Goal: Find contact information: Find contact information

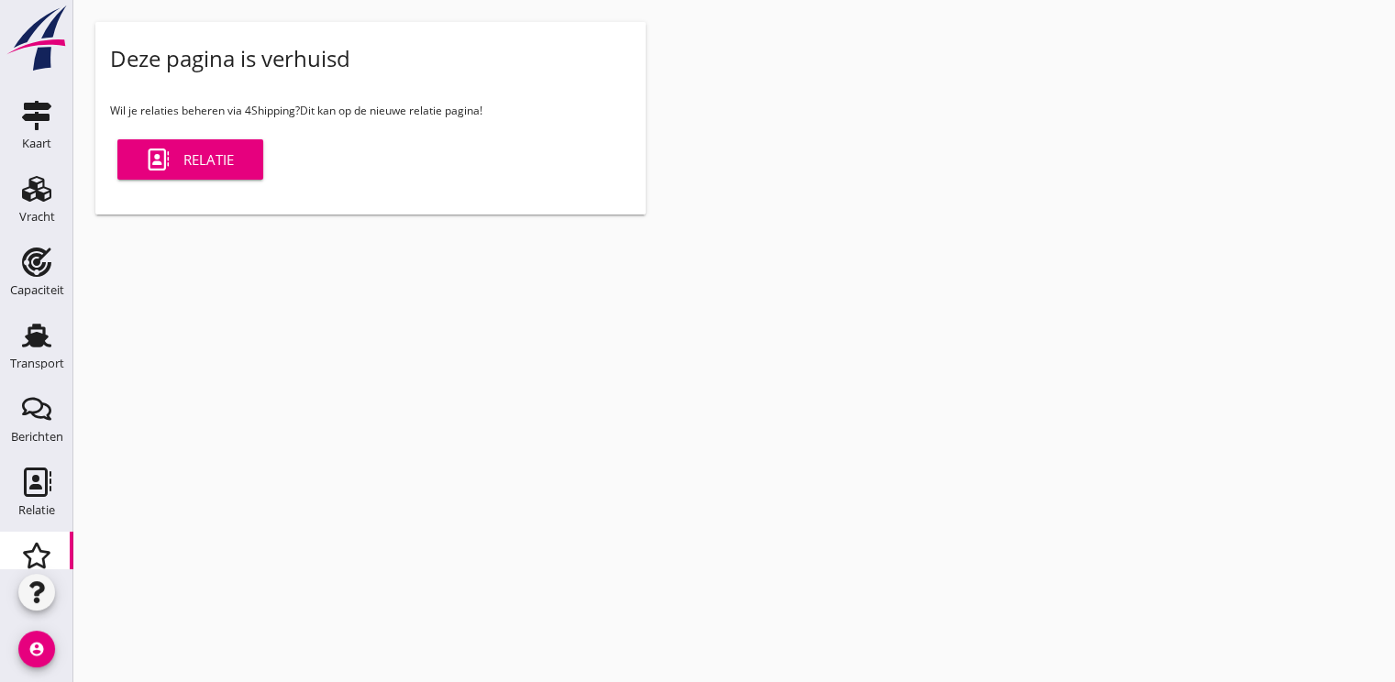
scroll to position [93, 0]
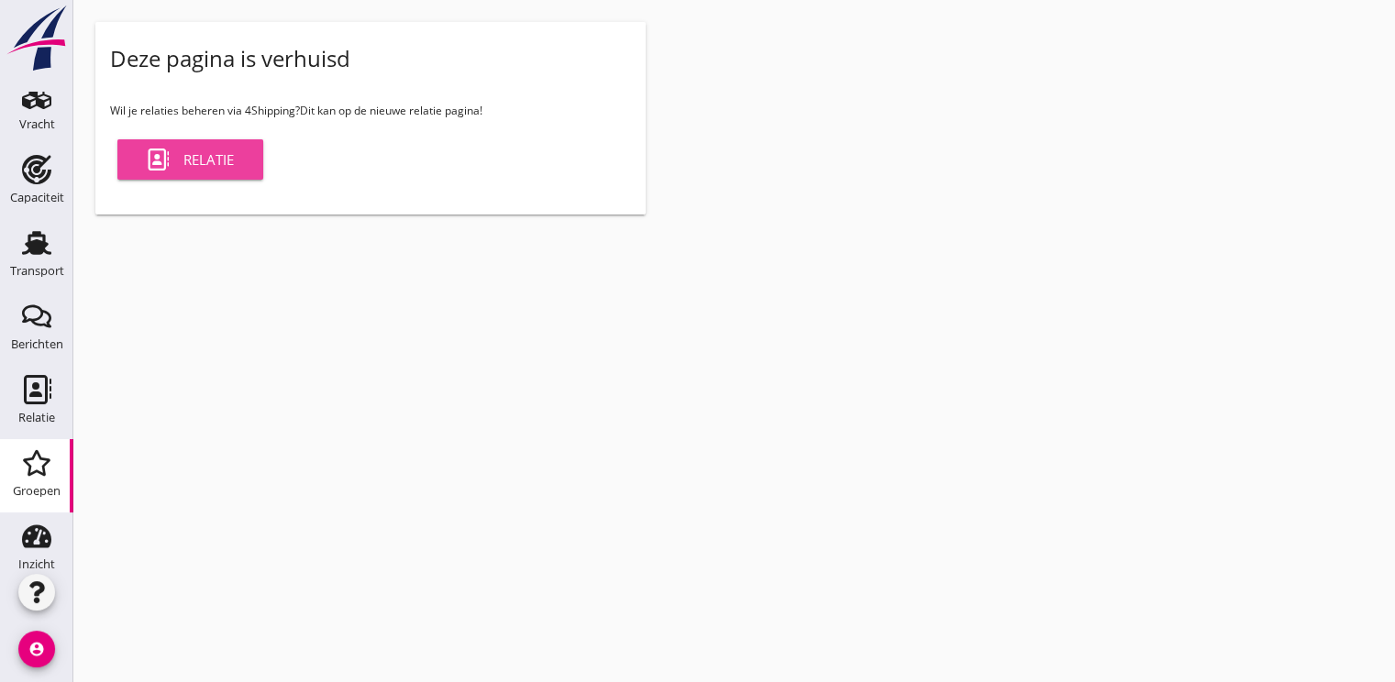
click at [211, 161] on div "Relatie" at bounding box center [190, 160] width 87 height 22
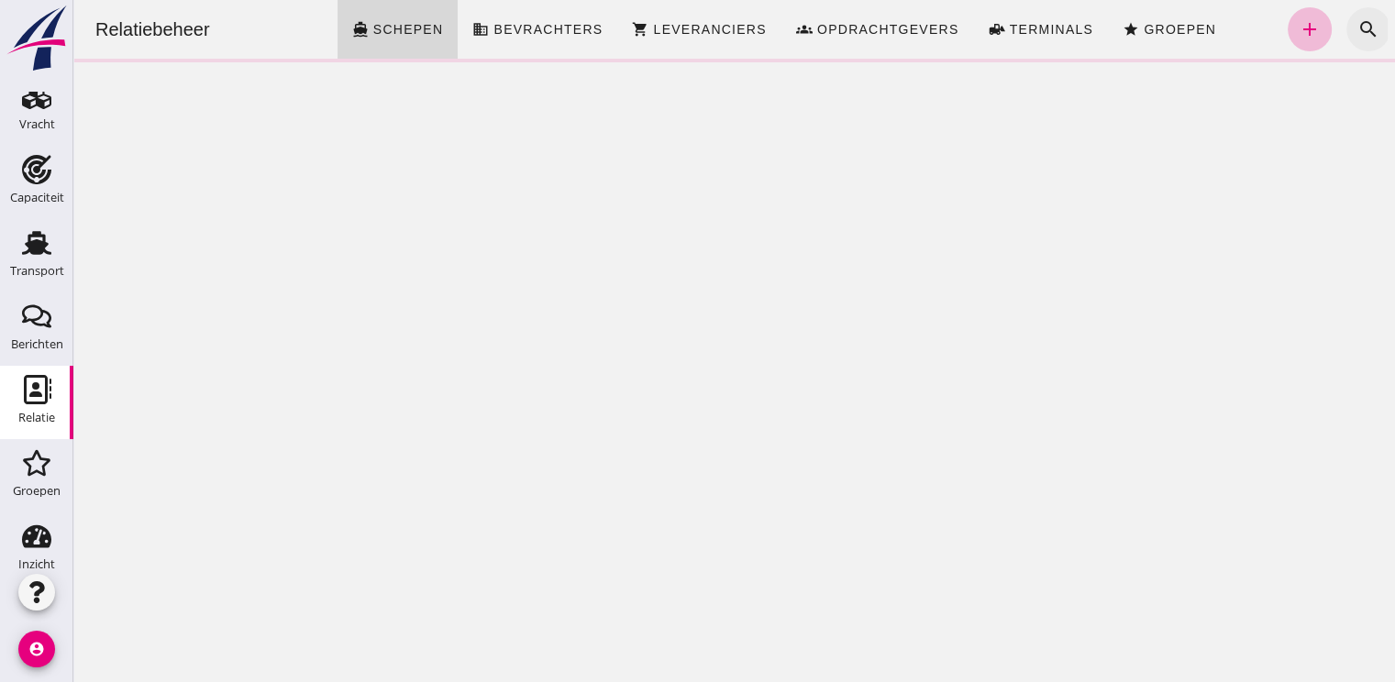
click at [1357, 38] on icon "search" at bounding box center [1368, 29] width 22 height 22
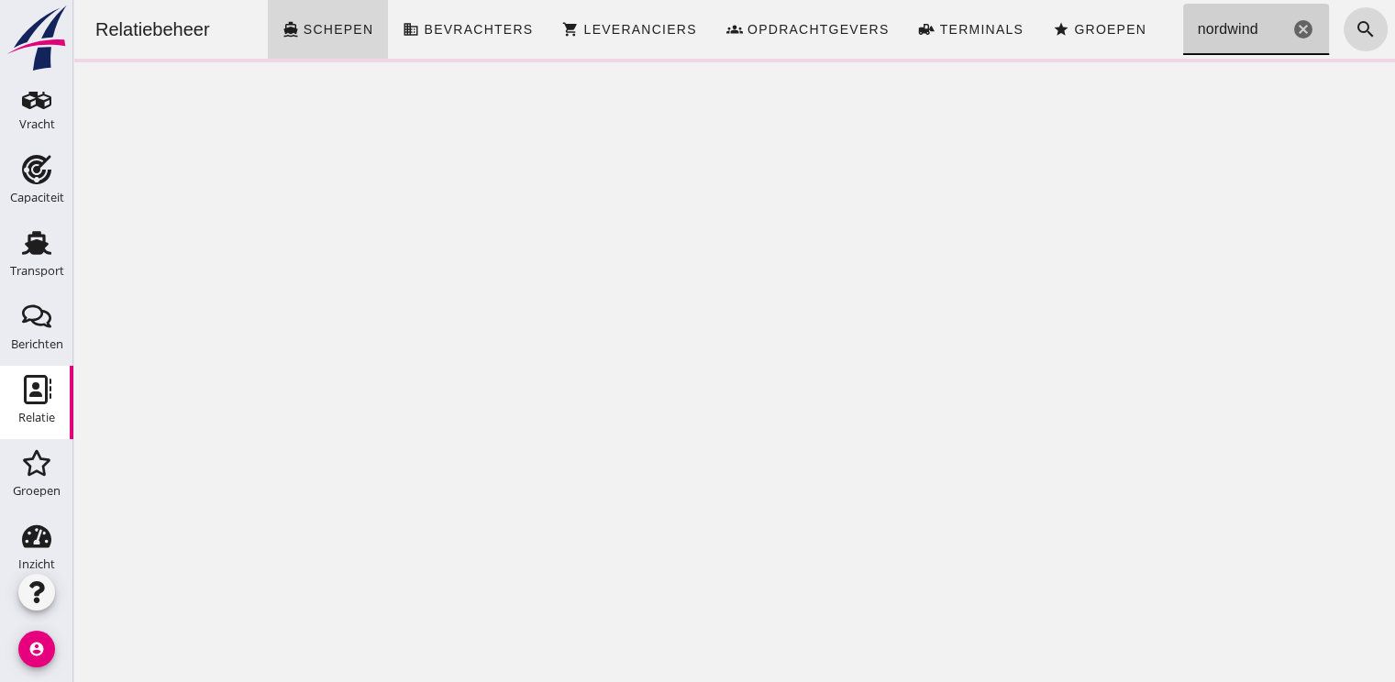
type input "nordwind"
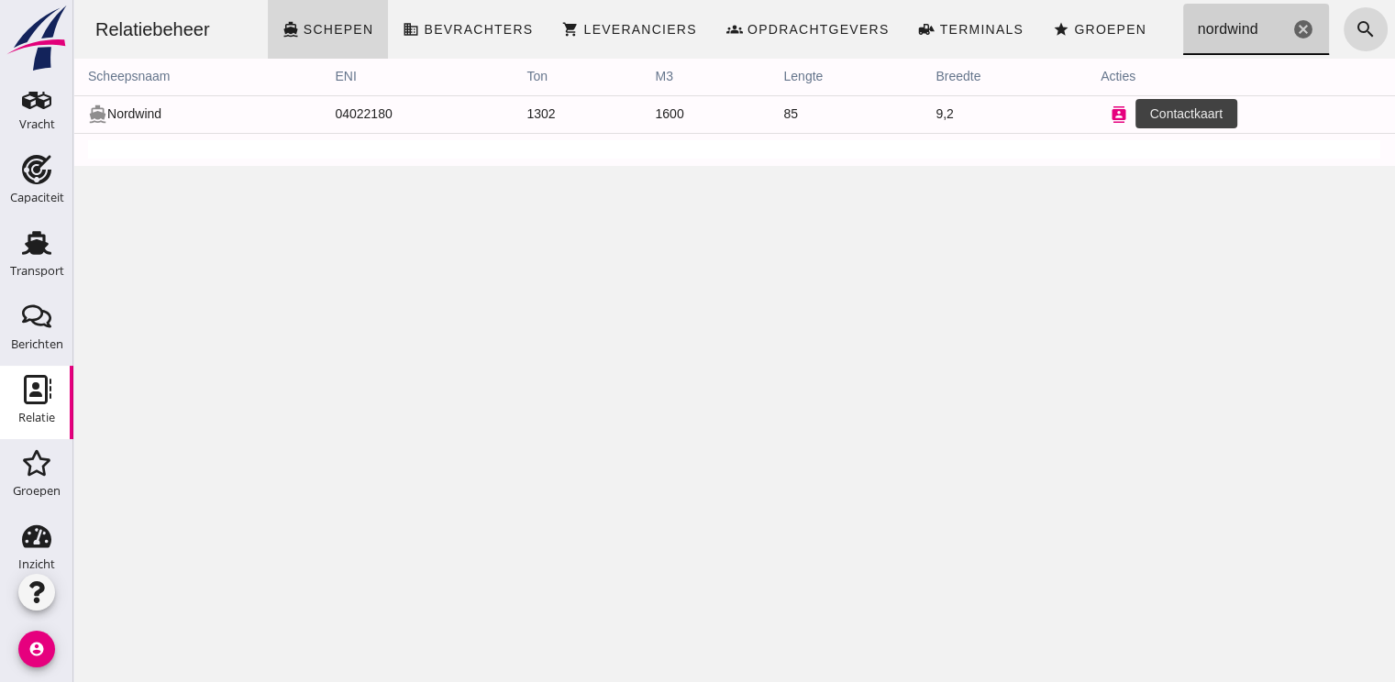
click button "contacts"
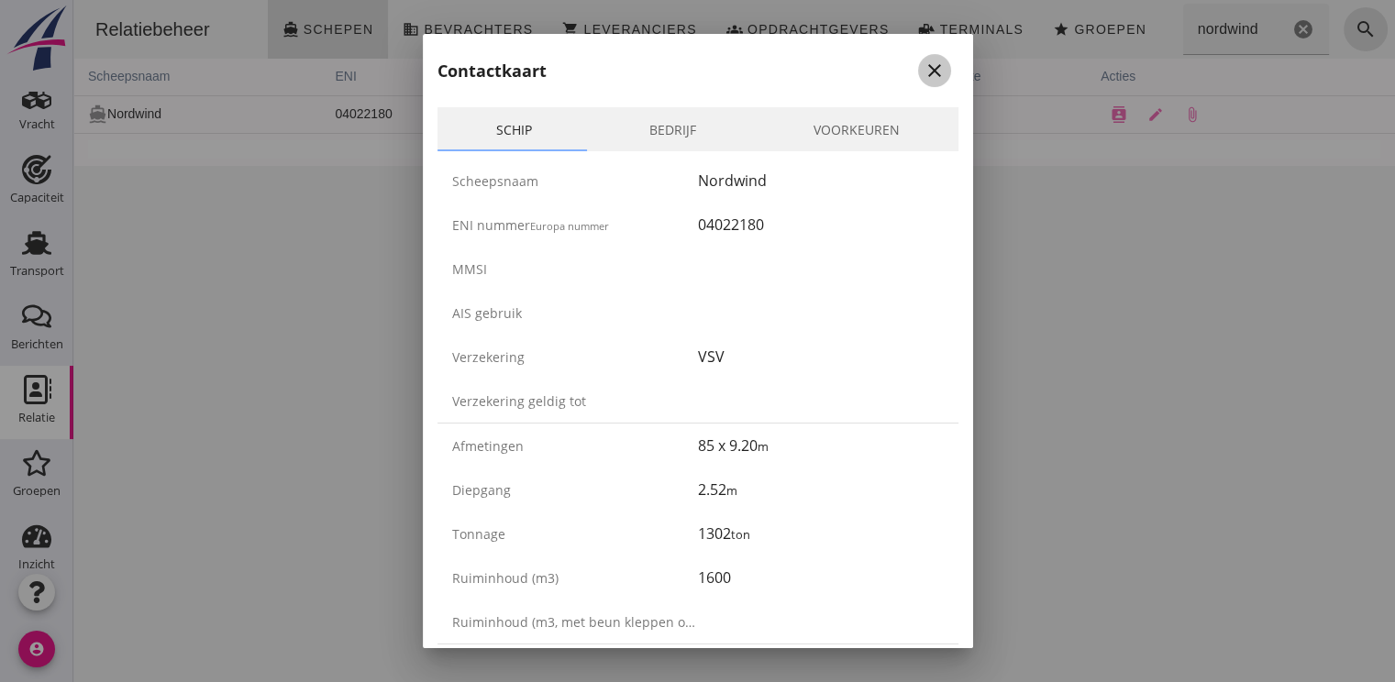
click at [923, 68] on icon "close" at bounding box center [934, 71] width 22 height 22
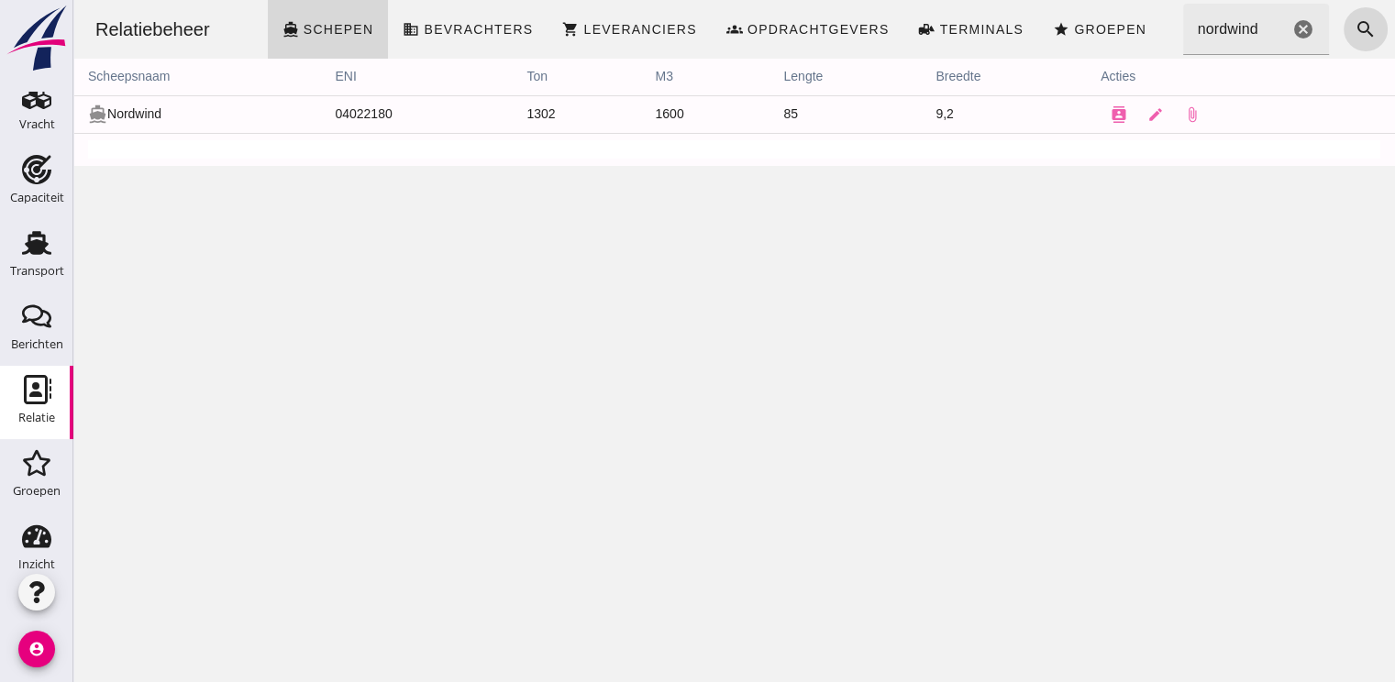
click icon "cancel"
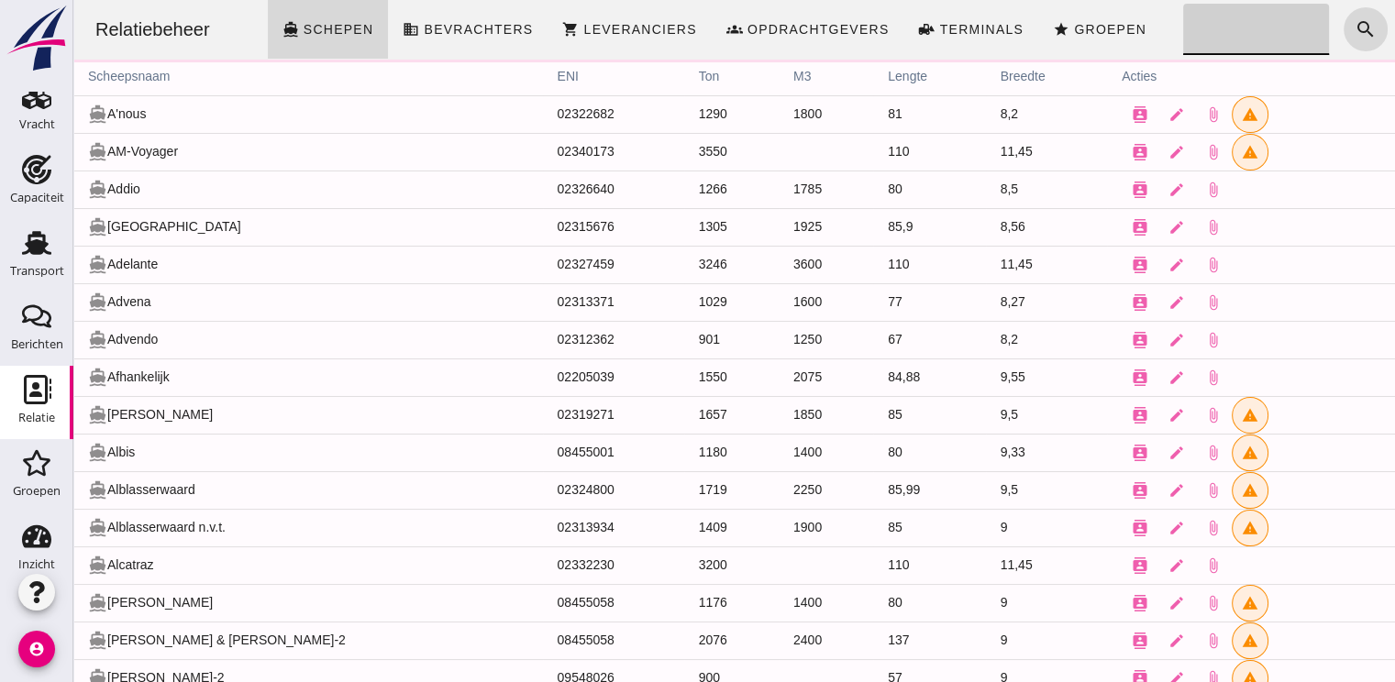
click div "Zoeken... cancel"
click input "Zoeken..."
